Goal: Task Accomplishment & Management: Manage account settings

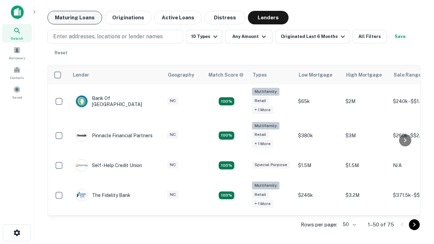
click at [75, 18] on button "Maturing Loans" at bounding box center [74, 18] width 55 height 14
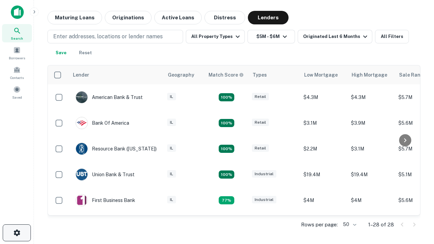
click at [17, 233] on icon "button" at bounding box center [17, 233] width 8 height 8
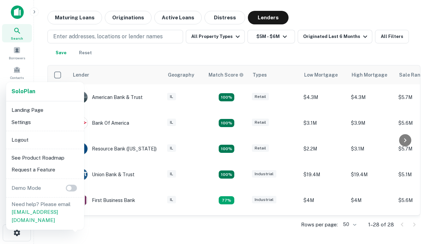
click at [45, 140] on li "Logout" at bounding box center [45, 140] width 72 height 12
